Goal: Information Seeking & Learning: Learn about a topic

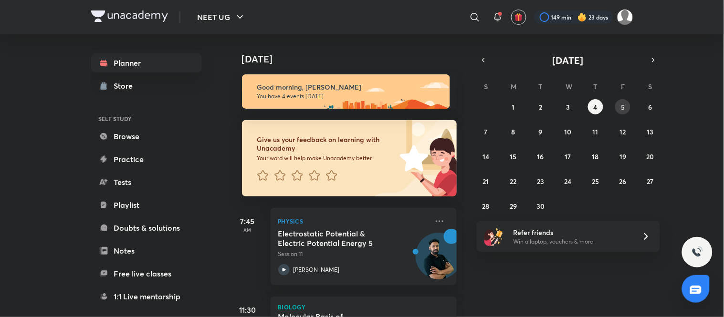
click at [616, 102] on div "31 1 2 3 4 5 6 7 8 9 10 11 12 13 14 15 16 17 18 19 20 21 22 23 24 25 26 27 28 2…" at bounding box center [568, 156] width 183 height 115
click at [622, 109] on abbr "5" at bounding box center [623, 107] width 4 height 9
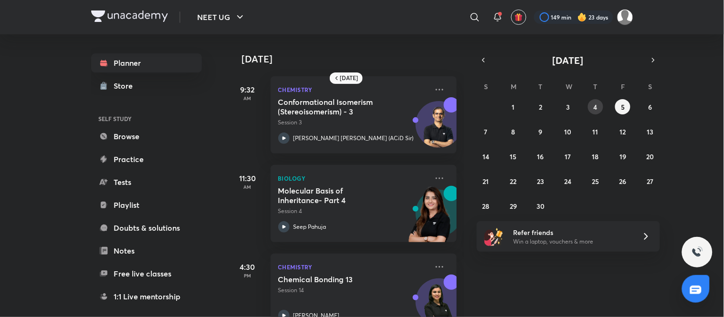
click at [588, 109] on button "4" at bounding box center [595, 106] width 15 height 15
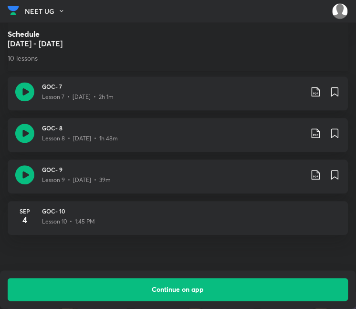
scroll to position [776, 0]
click at [320, 173] on icon at bounding box center [315, 175] width 11 height 11
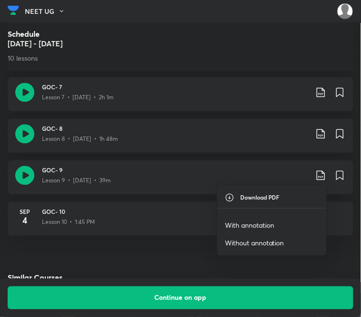
click at [259, 226] on p "With annotation" at bounding box center [249, 225] width 49 height 10
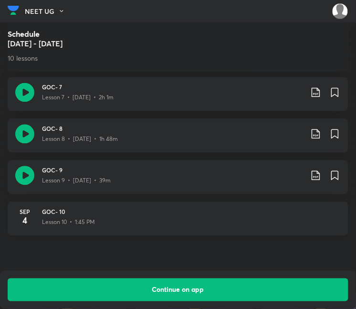
click at [122, 217] on div "Lesson 10 • 1:45 PM" at bounding box center [191, 221] width 299 height 10
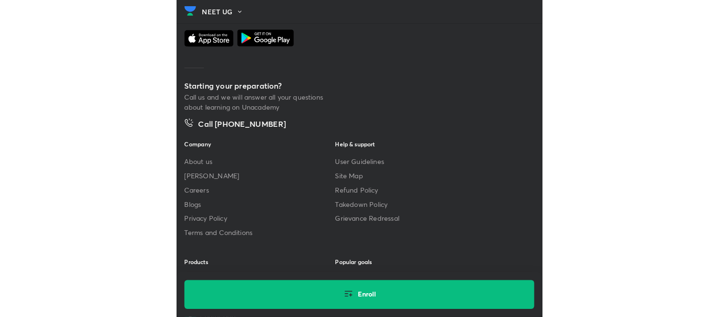
scroll to position [1307, 0]
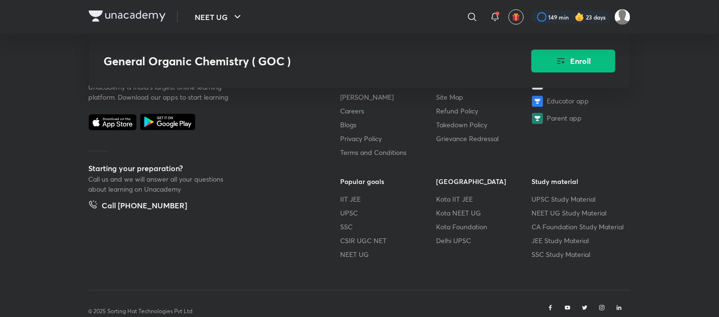
scroll to position [776, 0]
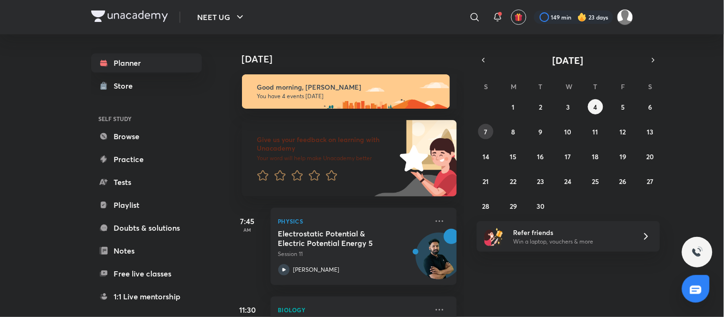
click at [360, 130] on abbr "7" at bounding box center [485, 131] width 3 height 9
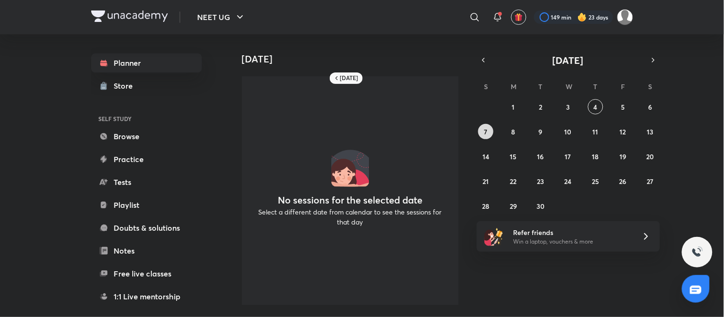
click at [360, 125] on button "7" at bounding box center [485, 131] width 15 height 15
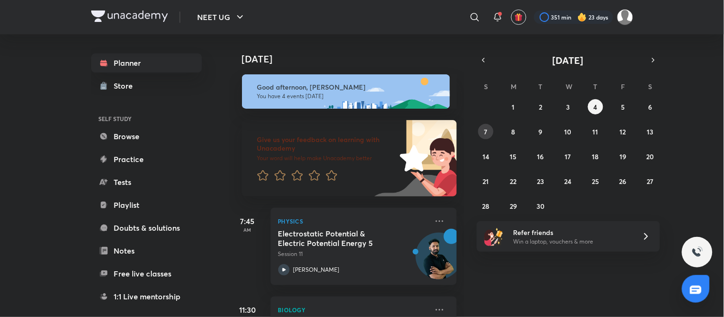
click at [483, 132] on button "7" at bounding box center [485, 131] width 15 height 15
